Goal: Transaction & Acquisition: Register for event/course

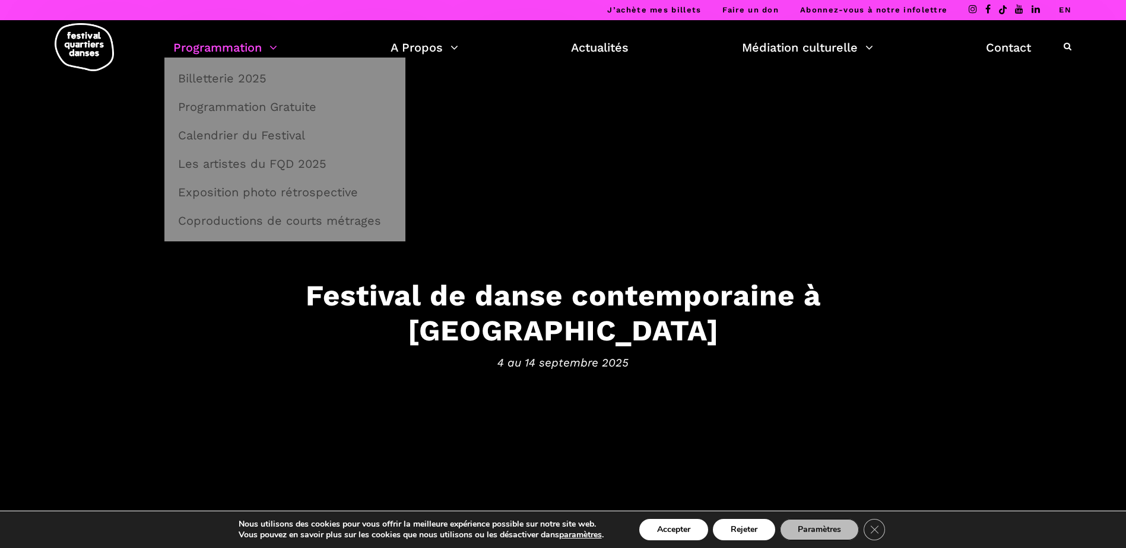
click at [222, 45] on link "Programmation" at bounding box center [225, 47] width 104 height 20
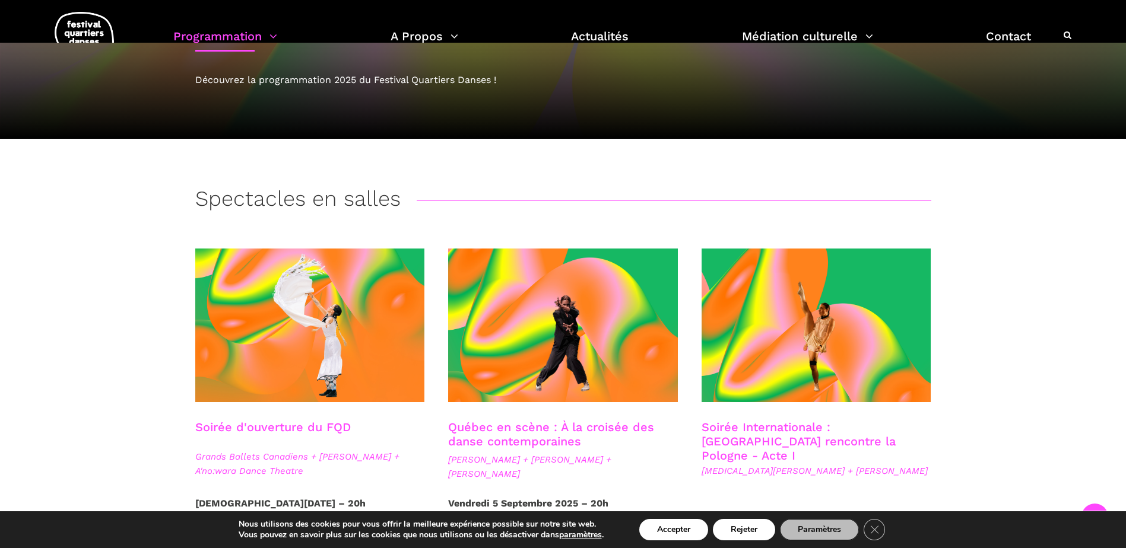
scroll to position [356, 0]
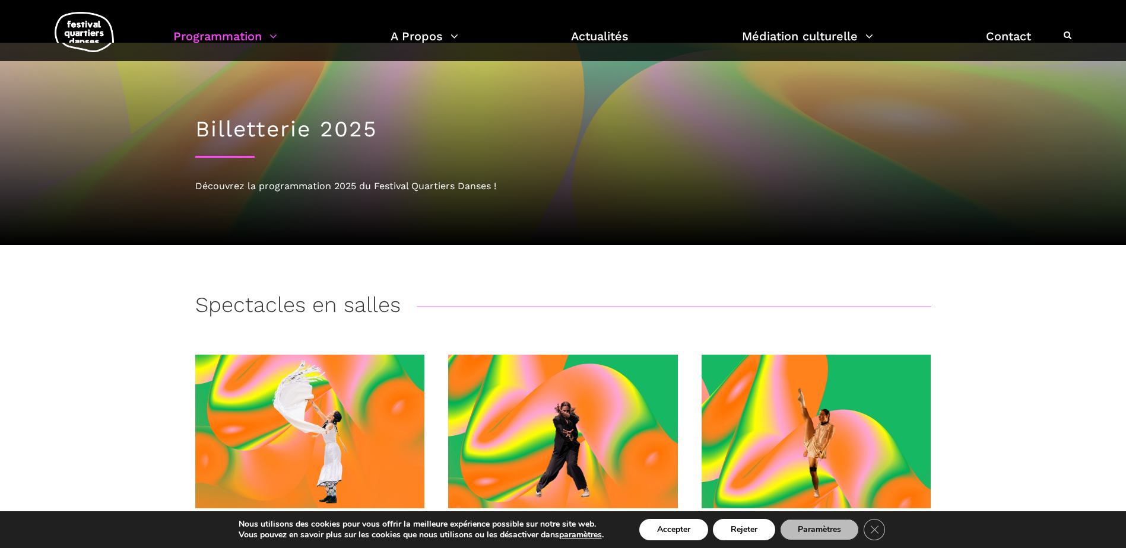
scroll to position [0, 0]
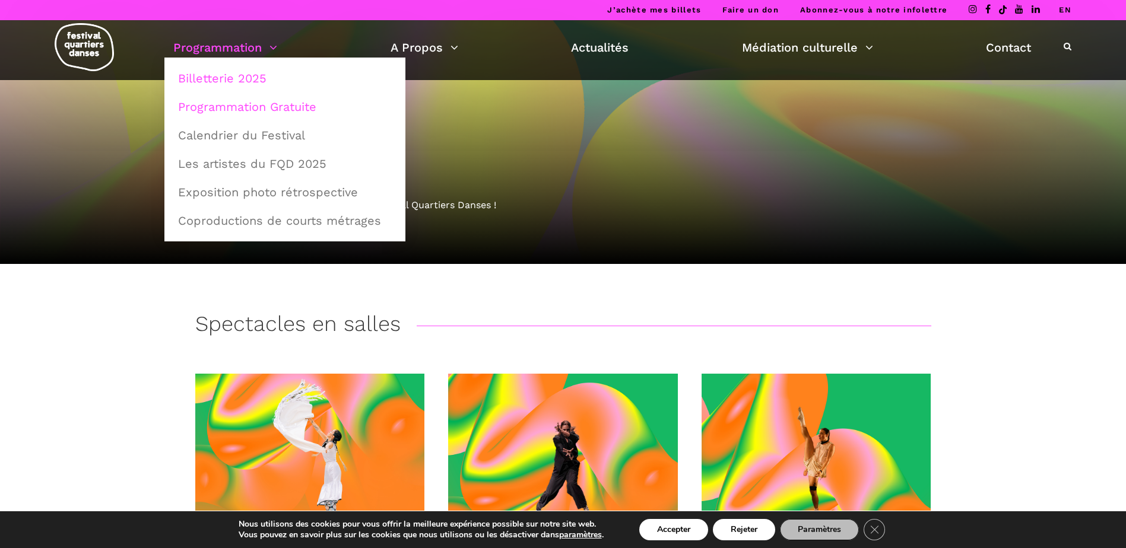
click at [255, 104] on link "Programmation Gratuite" at bounding box center [285, 106] width 228 height 27
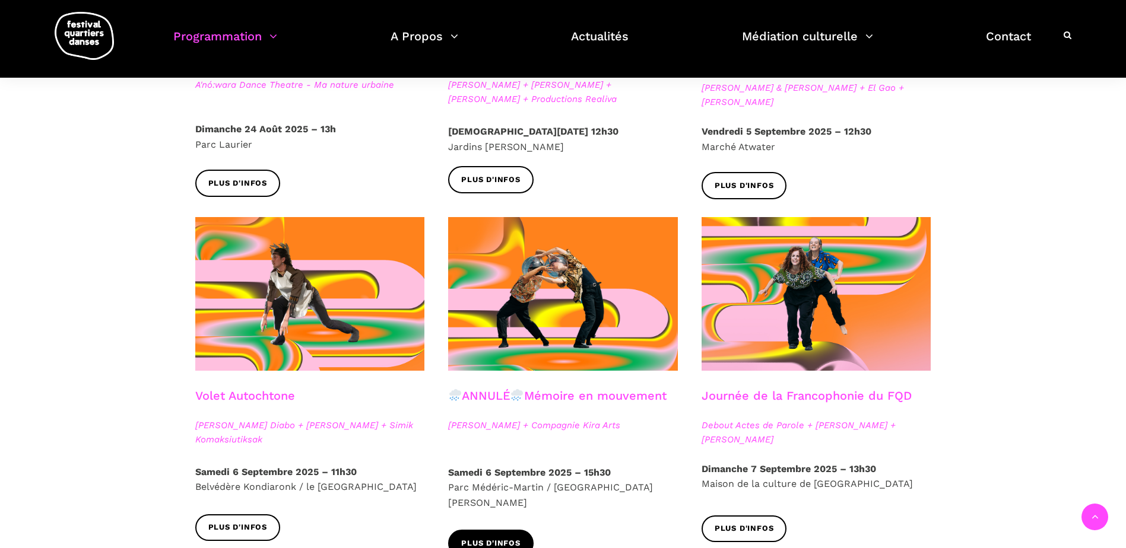
scroll to position [653, 0]
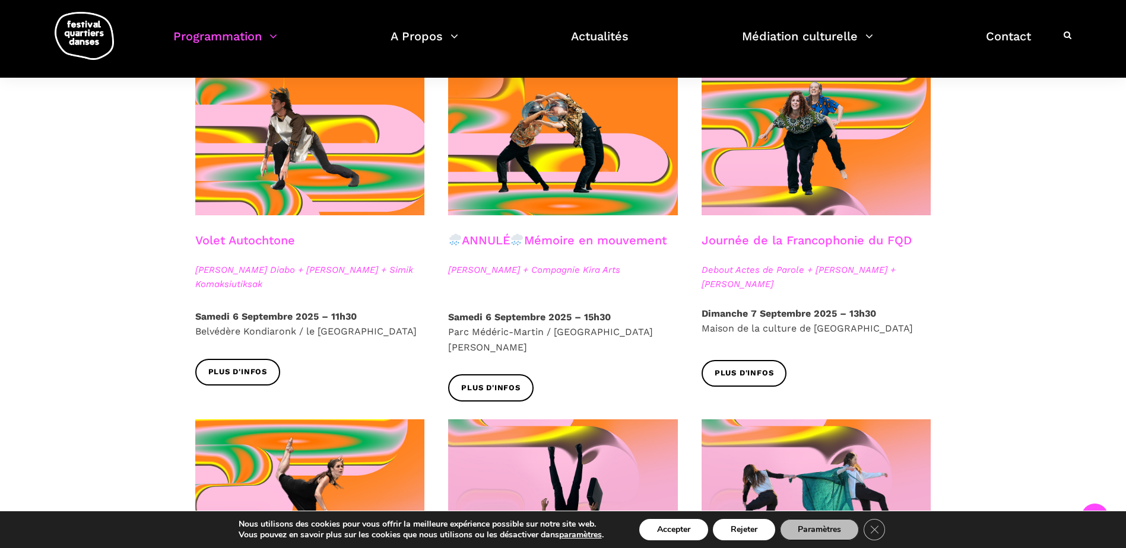
click at [52, 275] on div "Spectacles extérieurs gratuits Pré-FQD A'nó:wara Dance Theatre - Ma nature urba…" at bounding box center [563, 369] width 1126 height 1421
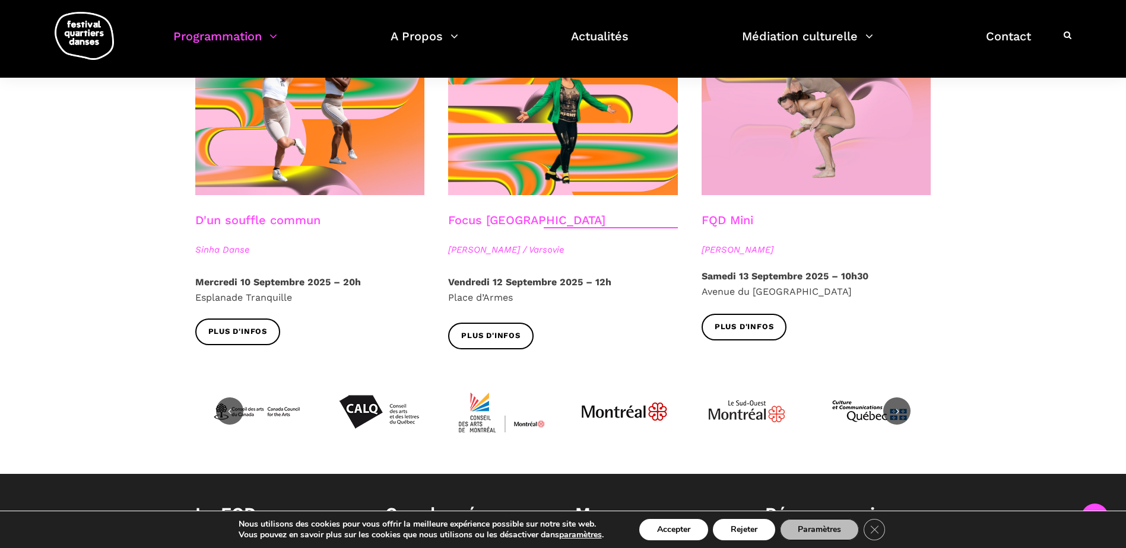
scroll to position [1305, 0]
